Goal: Information Seeking & Learning: Check status

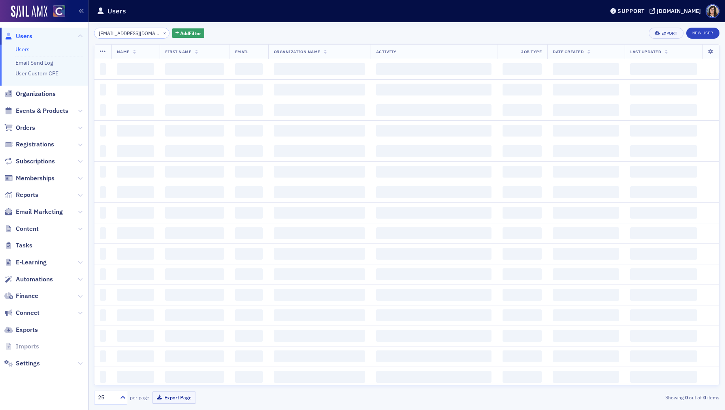
scroll to position [0, 15]
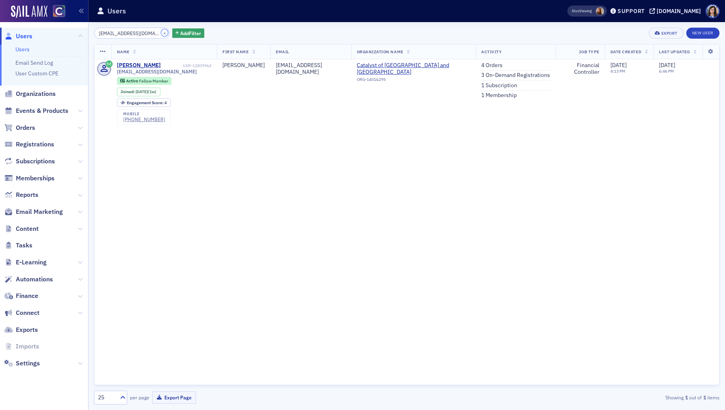
drag, startPoint x: 156, startPoint y: 32, endPoint x: 135, endPoint y: 33, distance: 20.5
click at [161, 33] on button "×" at bounding box center [164, 32] width 7 height 7
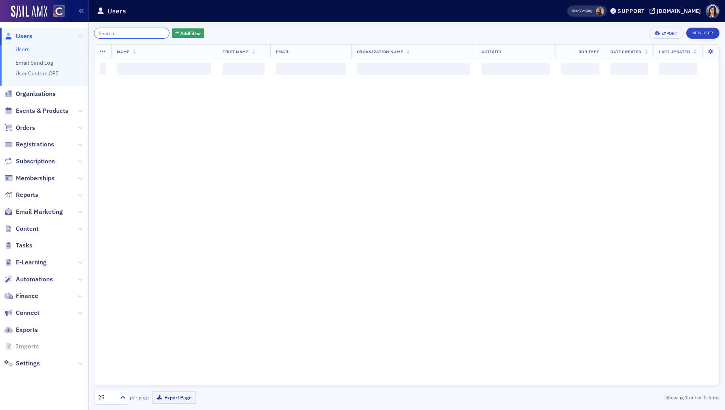
click at [134, 33] on input "search" at bounding box center [131, 33] width 75 height 11
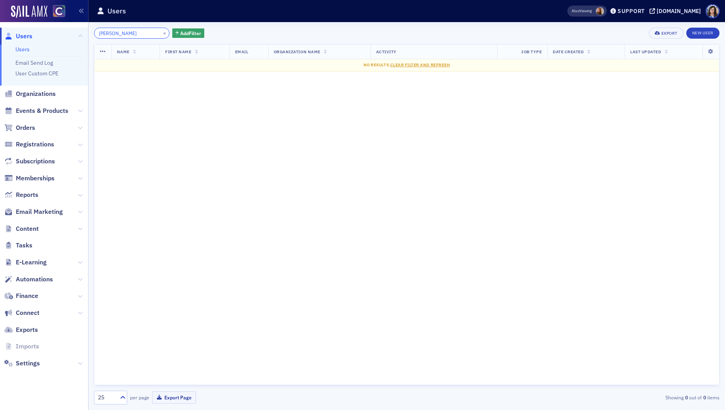
click at [116, 34] on input "Rachel Guttenberg" at bounding box center [131, 33] width 75 height 11
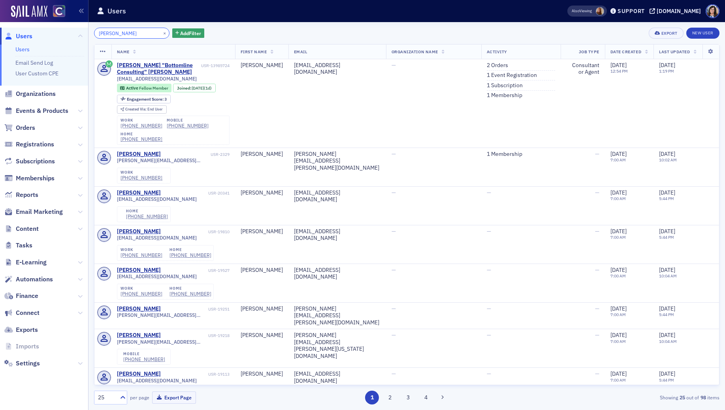
type input "Rachel Guttenberg"
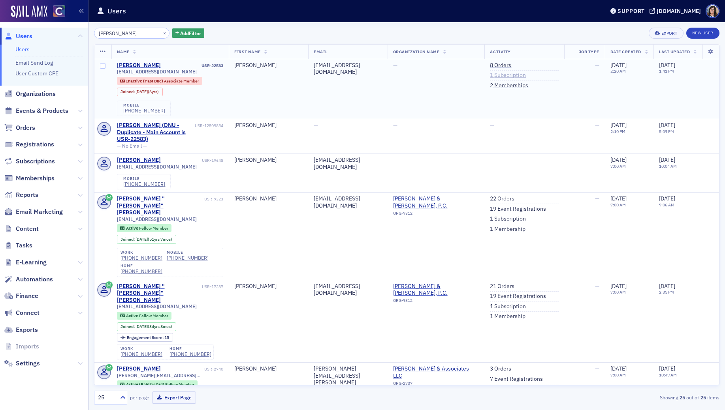
click at [506, 74] on link "1 Subscription" at bounding box center [508, 75] width 36 height 7
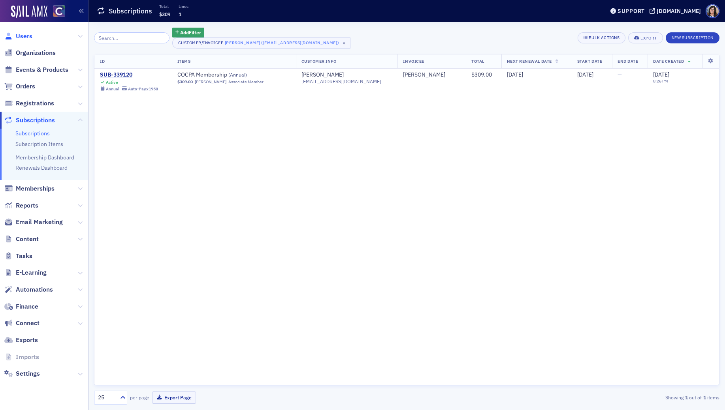
click at [28, 36] on span "Users" at bounding box center [24, 36] width 17 height 9
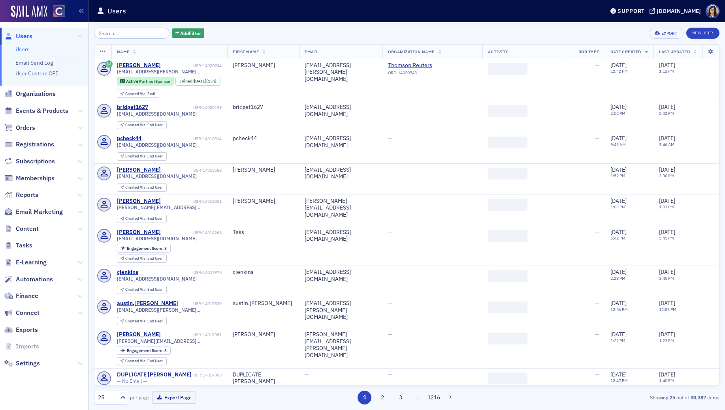
click at [112, 33] on input "search" at bounding box center [131, 33] width 75 height 11
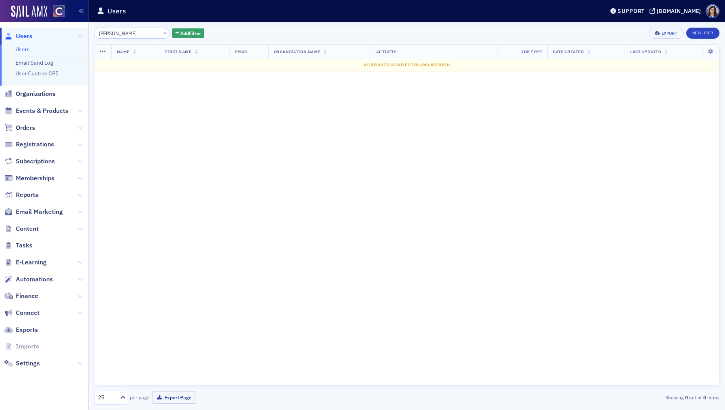
click at [117, 33] on input "Carley Jenkins" at bounding box center [131, 33] width 75 height 11
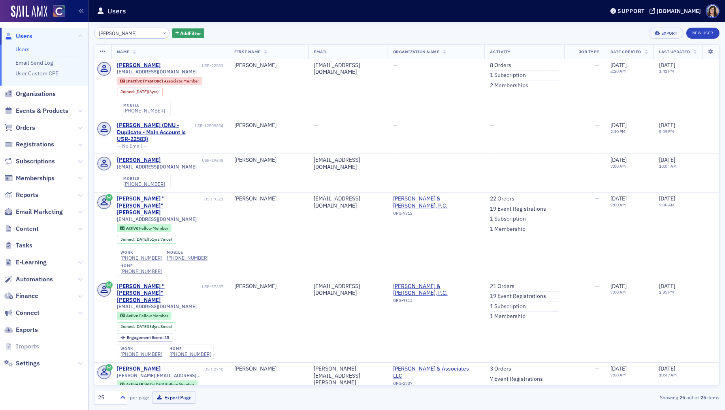
type input "Carley Jenkins"
click at [500, 66] on link "8 Orders" at bounding box center [500, 65] width 21 height 7
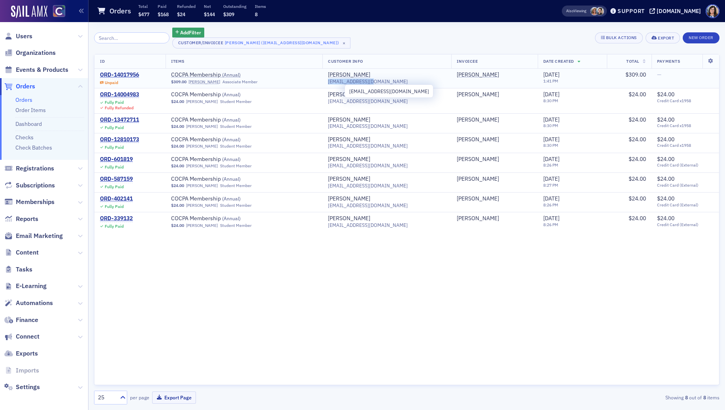
drag, startPoint x: 399, startPoint y: 82, endPoint x: 342, endPoint y: 84, distance: 56.5
click at [342, 84] on div "cjenkin3@uccs.edu" at bounding box center [387, 82] width 118 height 6
copy span "cjenkin3@uccs.edu"
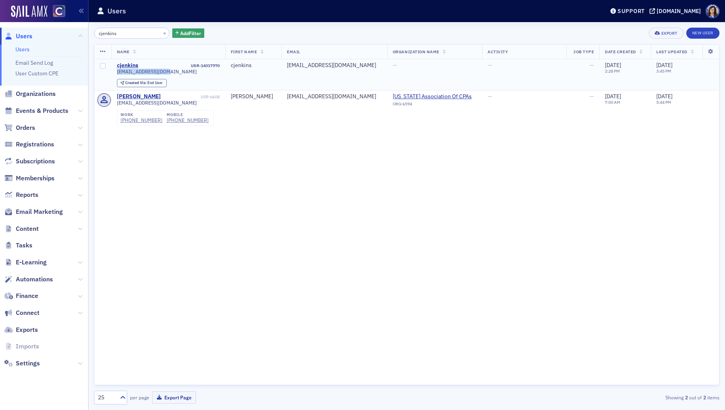
drag, startPoint x: 167, startPoint y: 71, endPoint x: 116, endPoint y: 72, distance: 51.7
click at [116, 72] on td "cjenkins USR-14017970 [EMAIL_ADDRESS][DOMAIN_NAME] Created Via : End User" at bounding box center [168, 74] width 114 height 31
drag, startPoint x: 340, startPoint y: 66, endPoint x: 278, endPoint y: 67, distance: 62.4
click at [281, 67] on td "[EMAIL_ADDRESS][DOMAIN_NAME]" at bounding box center [334, 74] width 106 height 31
copy div "cjenkins@wcrcpa.com"
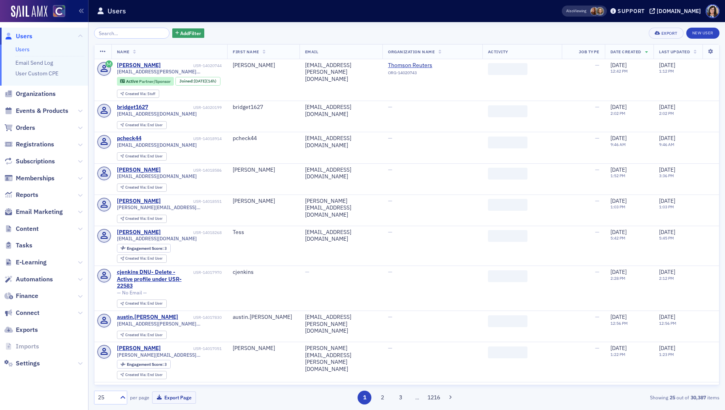
click at [115, 34] on input "search" at bounding box center [131, 33] width 75 height 11
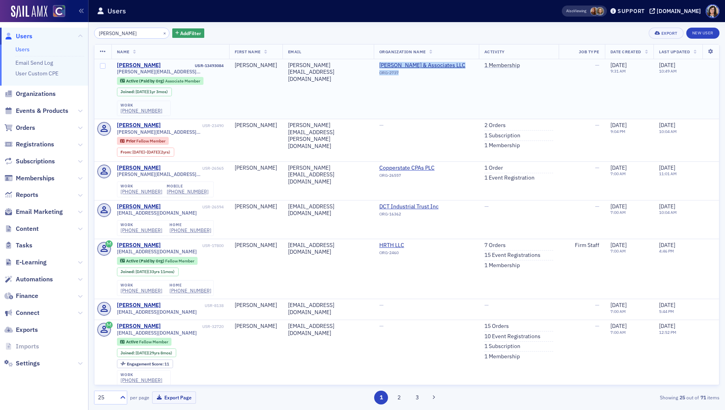
drag, startPoint x: 383, startPoint y: 59, endPoint x: 471, endPoint y: 66, distance: 88.3
click at [471, 66] on td "McMahan & Associates LLC ORG-2737" at bounding box center [426, 89] width 105 height 60
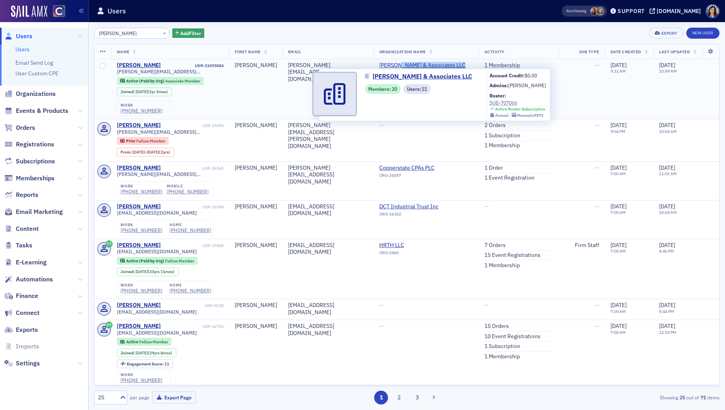
drag, startPoint x: 465, startPoint y: 70, endPoint x: 400, endPoint y: 61, distance: 65.8
click at [409, 63] on div "McMahan & Associates LLC ORG-2737" at bounding box center [426, 70] width 94 height 16
click at [391, 60] on td "McMahan & Associates LLC ORG-2737" at bounding box center [426, 89] width 105 height 60
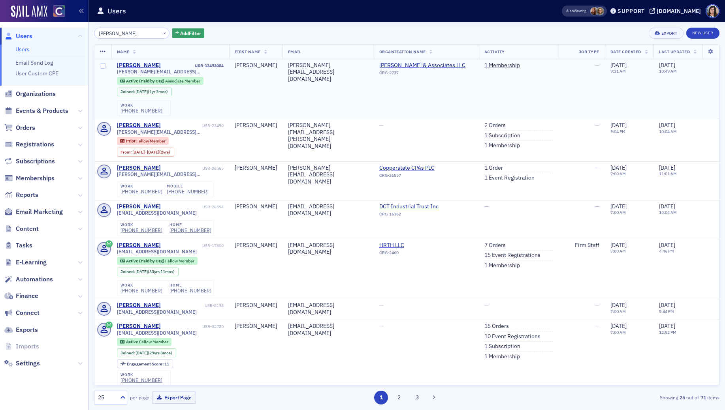
click at [374, 59] on td "tracy.atlas@mcmahancpa.com" at bounding box center [327, 89] width 91 height 60
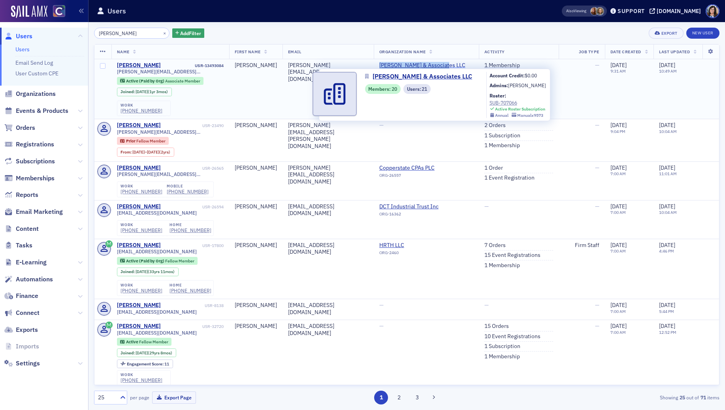
drag, startPoint x: 386, startPoint y: 61, endPoint x: 457, endPoint y: 64, distance: 70.8
click at [457, 64] on td "McMahan & Associates LLC ORG-2737" at bounding box center [426, 89] width 105 height 60
copy span "McMahan & Associates LLC"
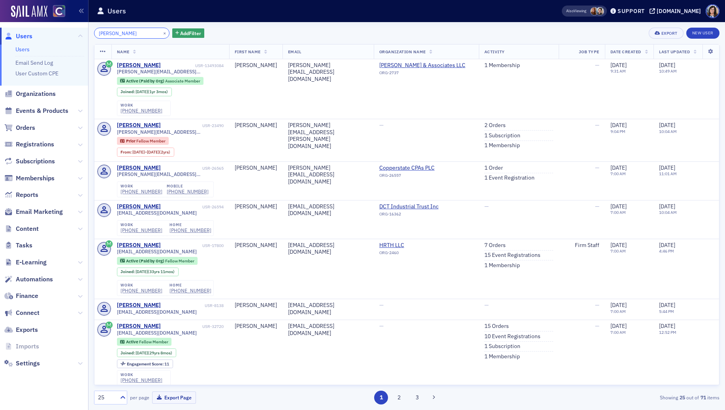
drag, startPoint x: 131, startPoint y: 34, endPoint x: 81, endPoint y: 31, distance: 49.9
click at [81, 31] on div "Users Users Email Send Log User Custom CPE Organizations Events & Products Orde…" at bounding box center [362, 205] width 725 height 410
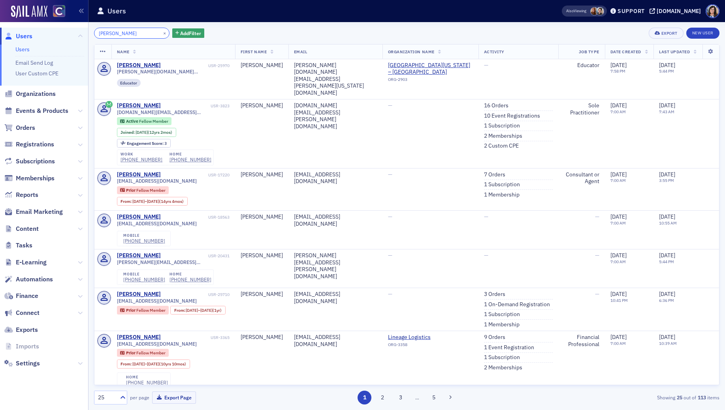
click at [135, 33] on input "jonathan rogers" at bounding box center [131, 33] width 75 height 11
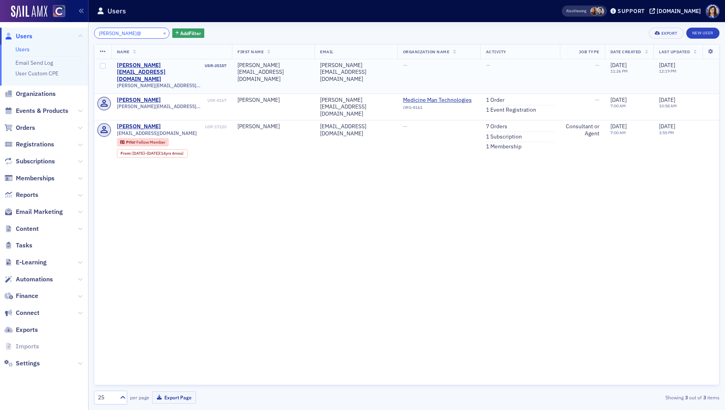
type input "jonathan@"
drag, startPoint x: 175, startPoint y: 71, endPoint x: 115, endPoint y: 71, distance: 60.4
click at [117, 83] on div "jonathan@jwrcpa.com" at bounding box center [172, 86] width 110 height 6
copy span "jonathan@jwrcpa.com"
drag, startPoint x: 154, startPoint y: 34, endPoint x: 146, endPoint y: 33, distance: 8.3
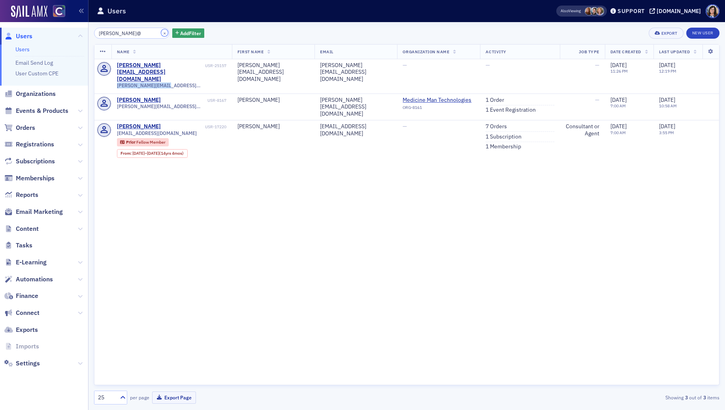
click at [161, 33] on button "×" at bounding box center [164, 32] width 7 height 7
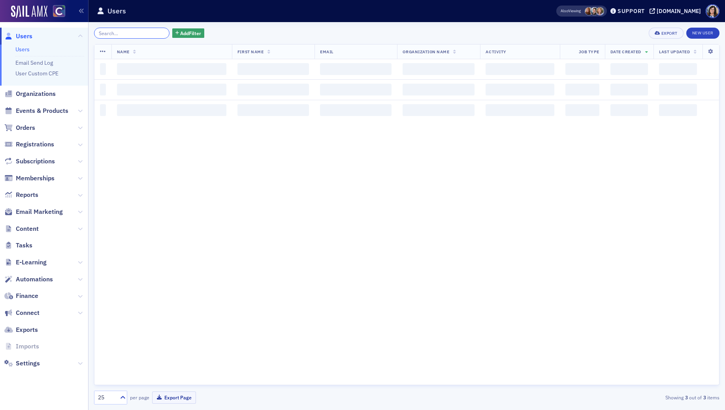
click at [135, 33] on input "search" at bounding box center [131, 33] width 75 height 11
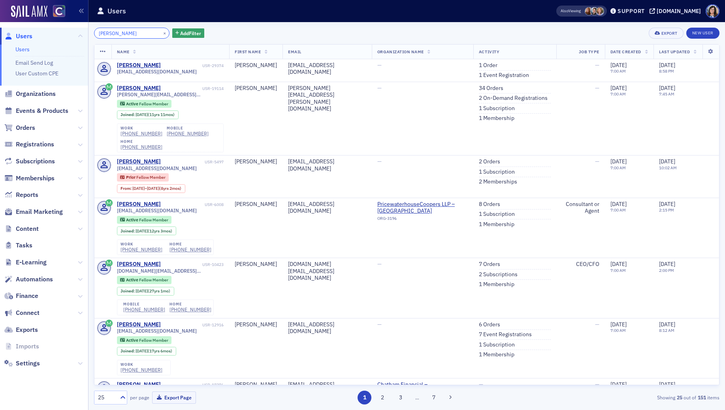
type input "alexander moore"
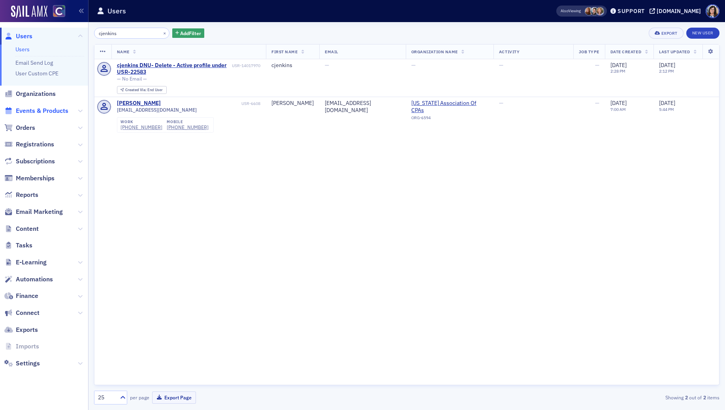
click at [33, 110] on span "Events & Products" at bounding box center [42, 111] width 53 height 9
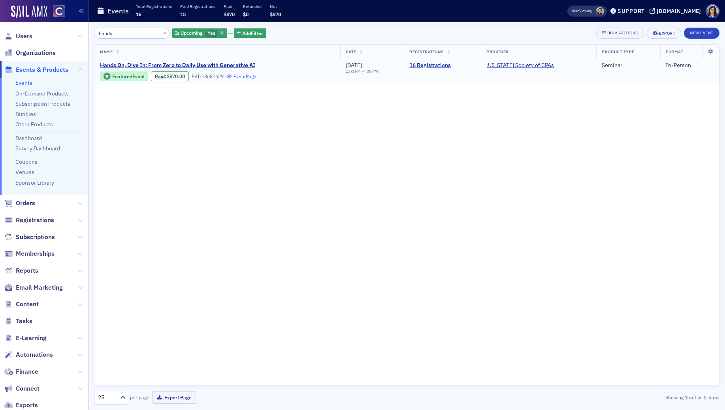
type input "hands"
click at [246, 79] on link "Event Page" at bounding box center [241, 76] width 30 height 6
click at [443, 64] on link "16 Registrations" at bounding box center [442, 65] width 66 height 7
